Goal: Ask a question

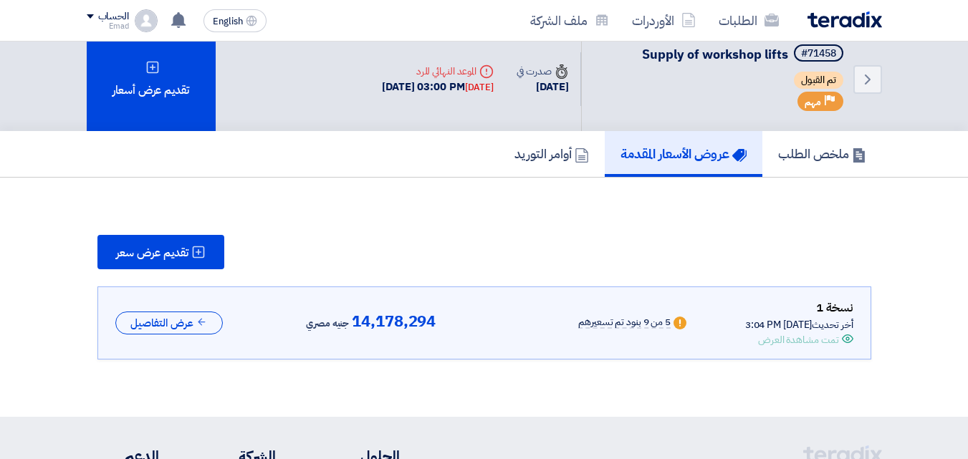
scroll to position [2, 0]
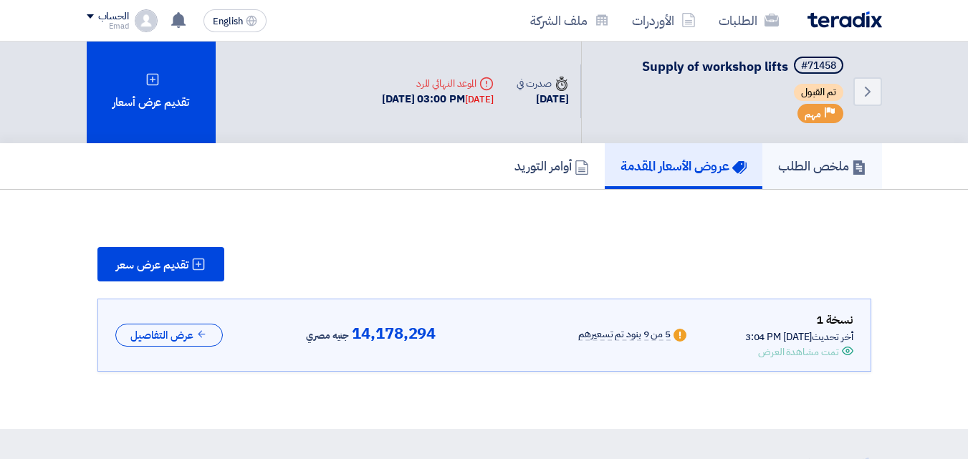
click at [804, 165] on h5 "ملخص الطلب" at bounding box center [822, 166] width 88 height 16
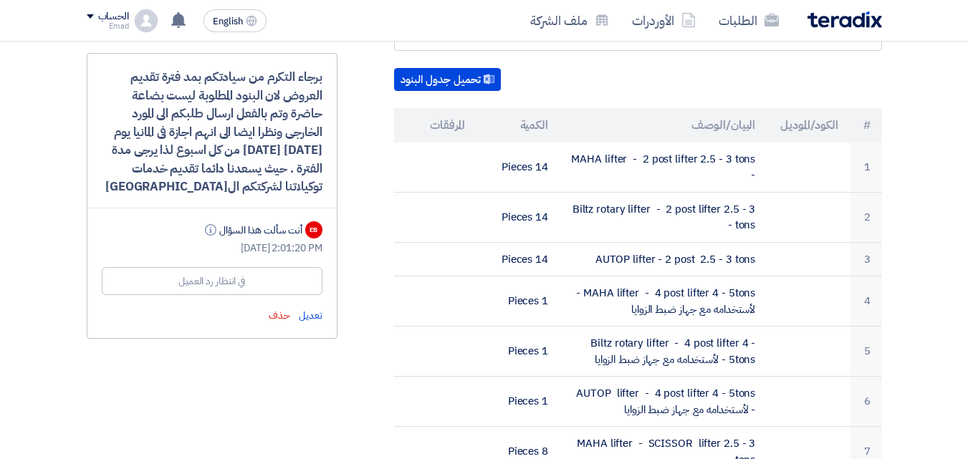
scroll to position [418, 0]
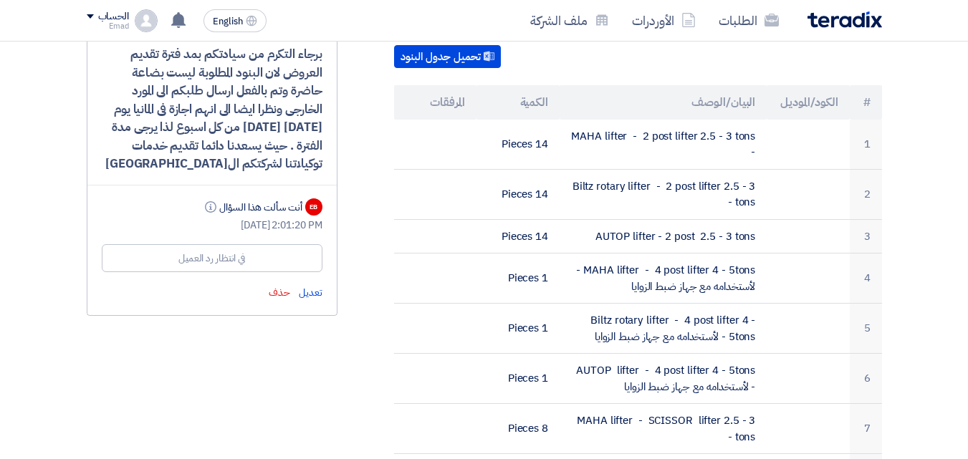
click at [279, 261] on div "في انتظار رد العميل" at bounding box center [212, 258] width 221 height 28
click at [229, 261] on div "في انتظار رد العميل" at bounding box center [211, 258] width 67 height 15
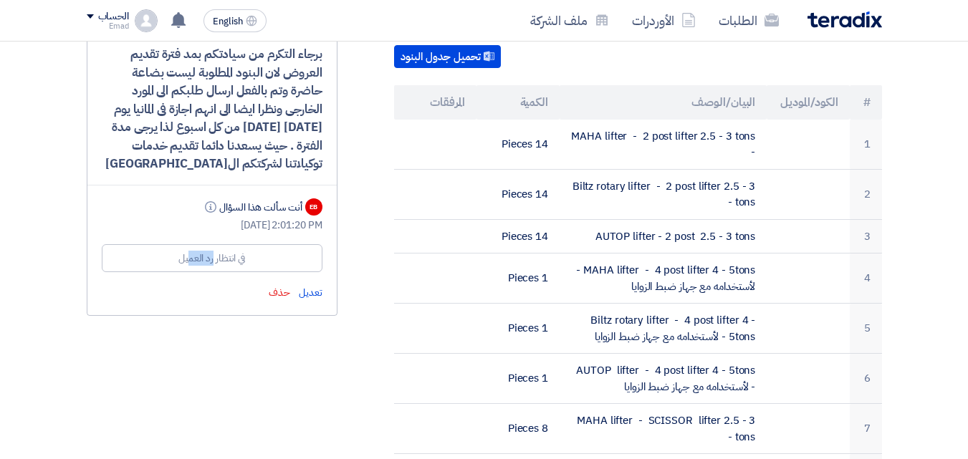
click at [229, 261] on div "في انتظار رد العميل" at bounding box center [211, 258] width 67 height 15
click at [211, 280] on div "برجاء التكرم من سيادتكم بمد فترة تقديم العروض لان البنود المطلوبة ليست بضاعة حا…" at bounding box center [212, 173] width 251 height 286
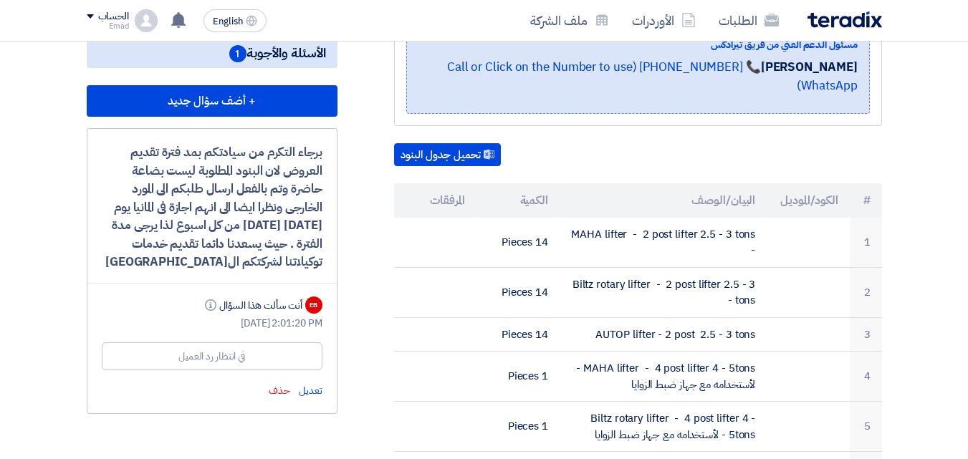
scroll to position [301, 0]
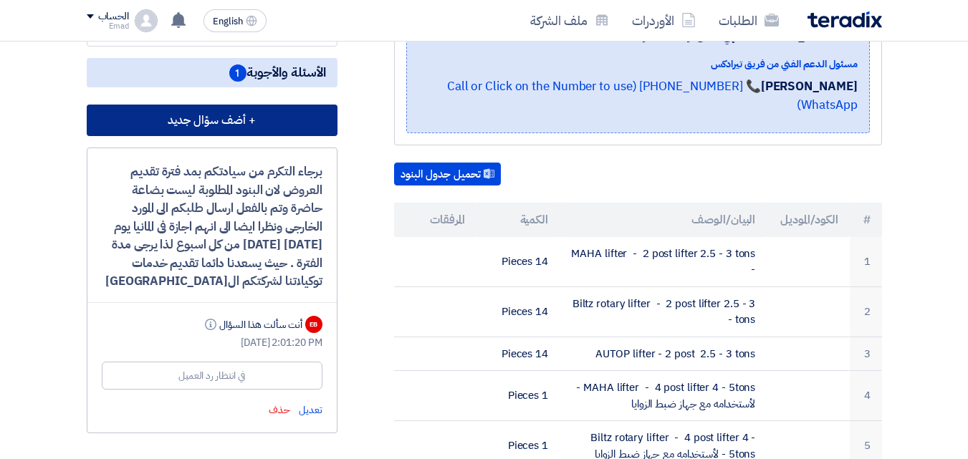
click at [269, 120] on button "+ أضف سؤال جديد" at bounding box center [212, 121] width 251 height 32
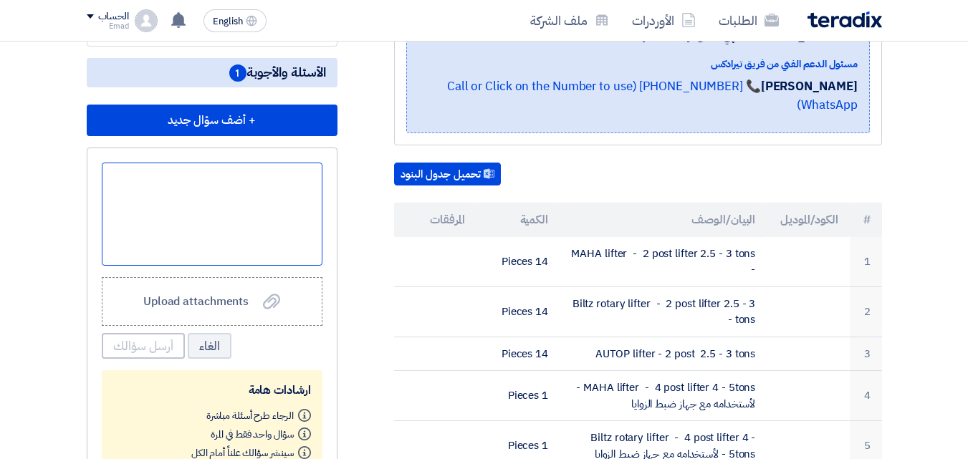
click at [262, 201] on div at bounding box center [212, 214] width 221 height 103
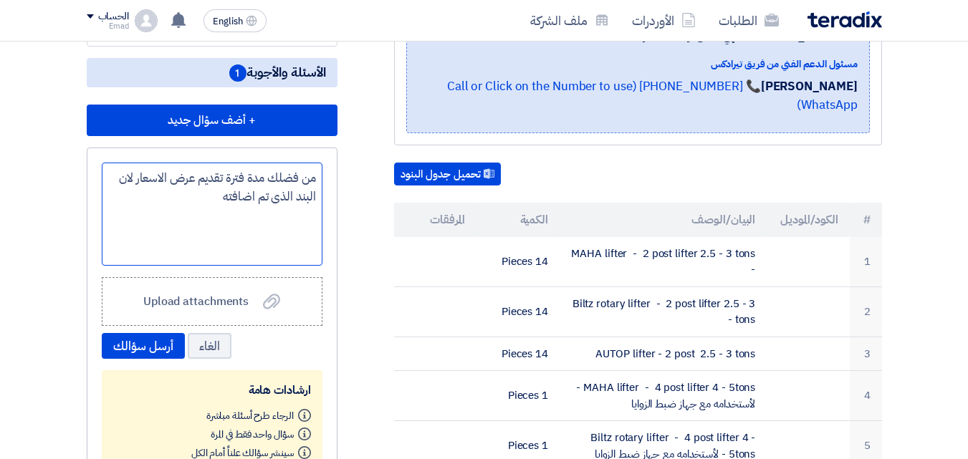
click at [114, 178] on div "من فضلك مدة فترة تقديم عرض الاسعار لان البند الذى تم اضافته" at bounding box center [212, 214] width 221 height 103
click at [171, 198] on div "من فضلك مدة فترة تقديم عرض الاسعار لانسعر البند الذى تم اضافته" at bounding box center [212, 214] width 221 height 103
click at [177, 200] on div "من فضلك مدة فترة تقديم عرض الاسعار لانسعر البند الذى تم اضافته" at bounding box center [212, 214] width 221 height 103
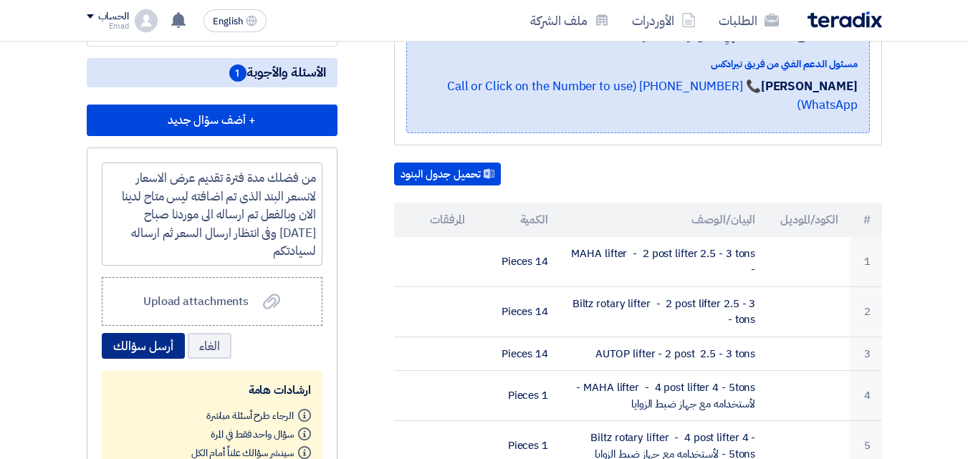
click at [149, 349] on button "أرسل سؤالك" at bounding box center [143, 346] width 83 height 26
click at [158, 347] on button "أرسل سؤالك" at bounding box center [143, 346] width 83 height 26
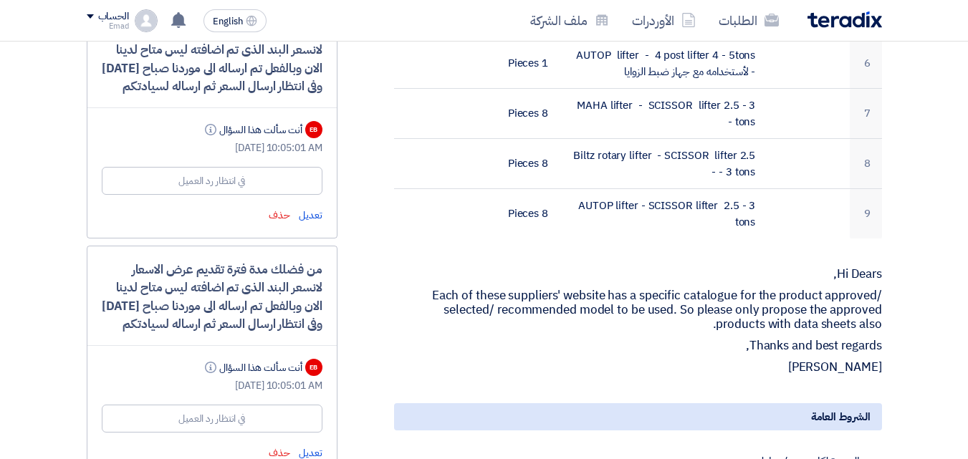
scroll to position [753, 0]
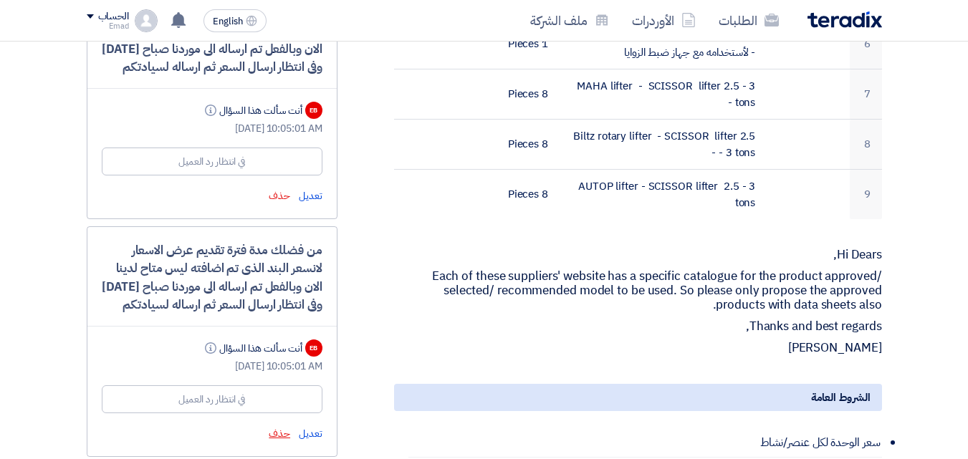
click at [281, 436] on span "حذف" at bounding box center [279, 433] width 21 height 15
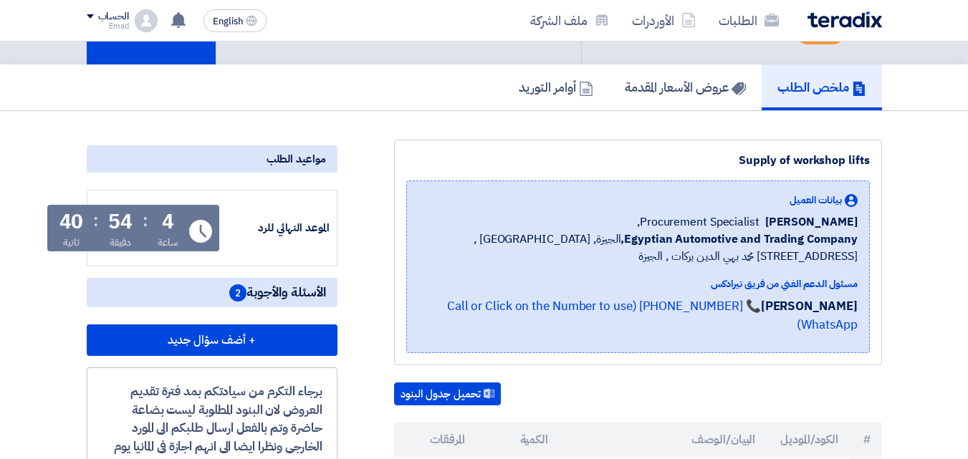
scroll to position [0, 0]
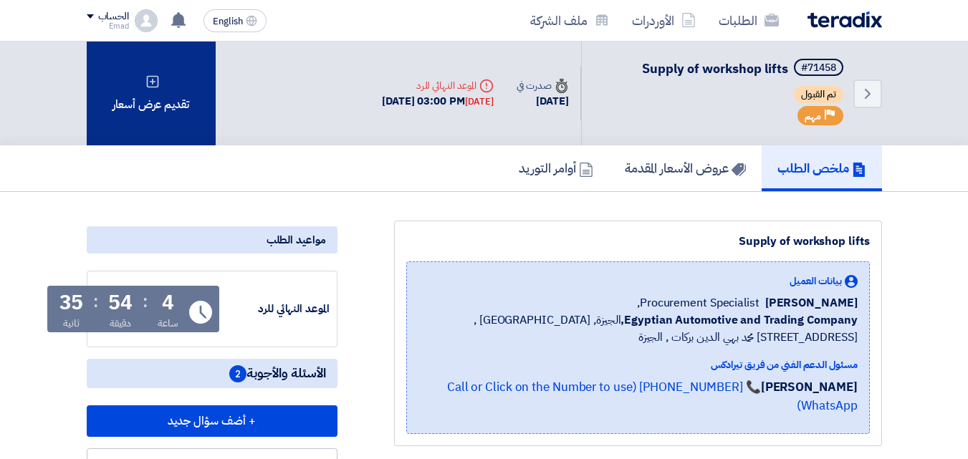
click at [149, 88] on icon at bounding box center [152, 82] width 14 height 14
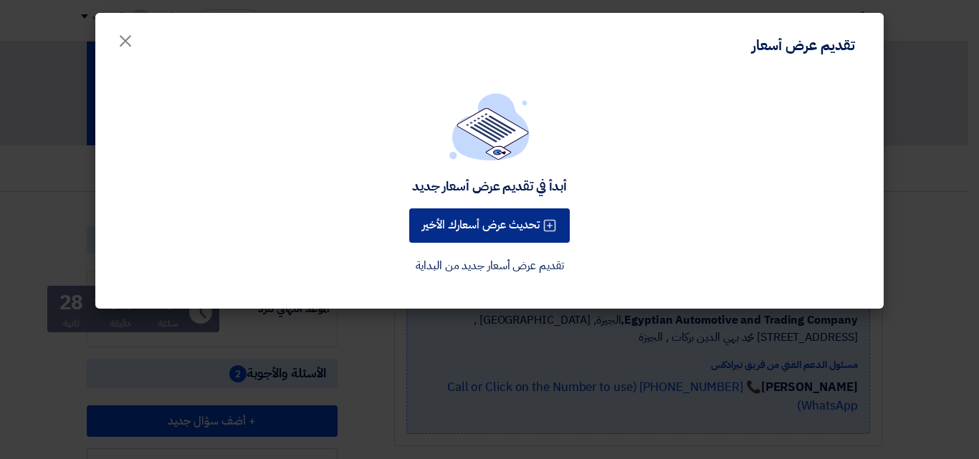
click at [489, 222] on button "تحديث عرض أسعارك الأخير" at bounding box center [489, 225] width 160 height 34
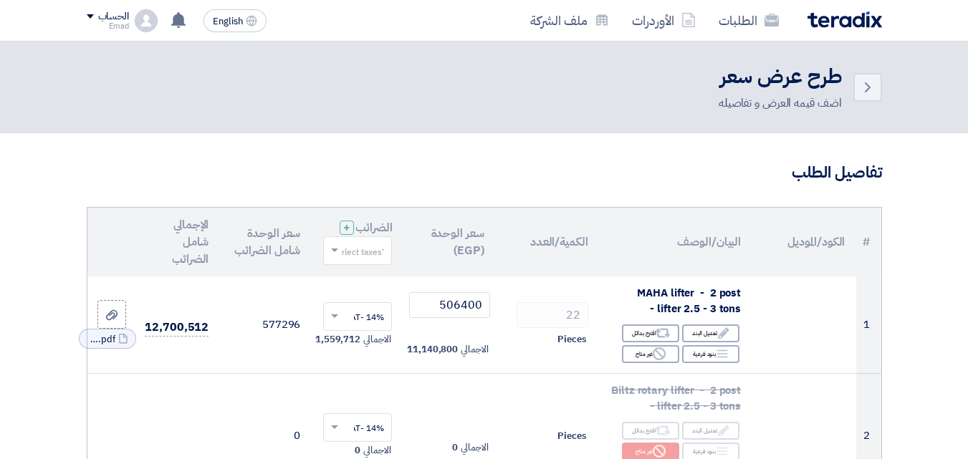
drag, startPoint x: 35, startPoint y: 1, endPoint x: 456, endPoint y: 34, distance: 421.9
click at [456, 34] on div "الطلبات الأوردرات ملف الشركة" at bounding box center [643, 21] width 477 height 34
